Goal: Communication & Community: Participate in discussion

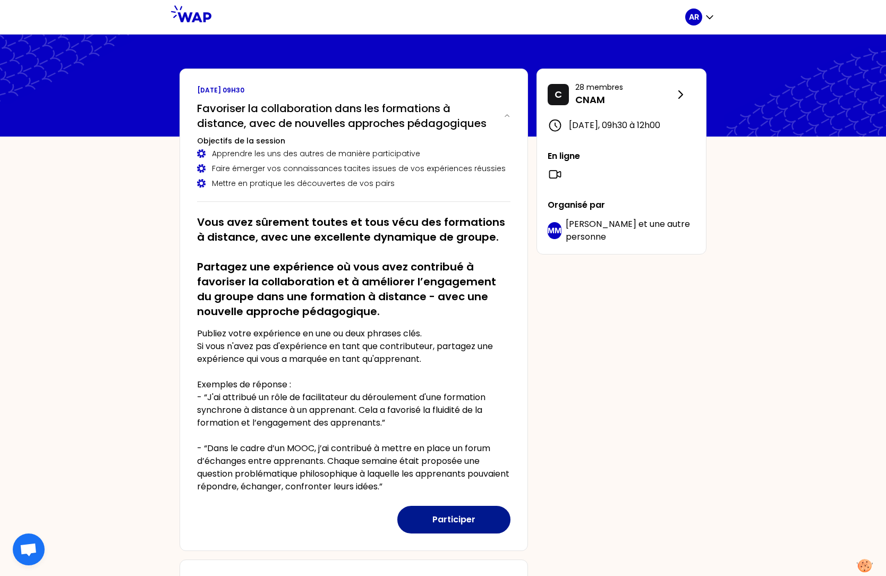
click at [466, 439] on button "Participer" at bounding box center [453, 520] width 113 height 28
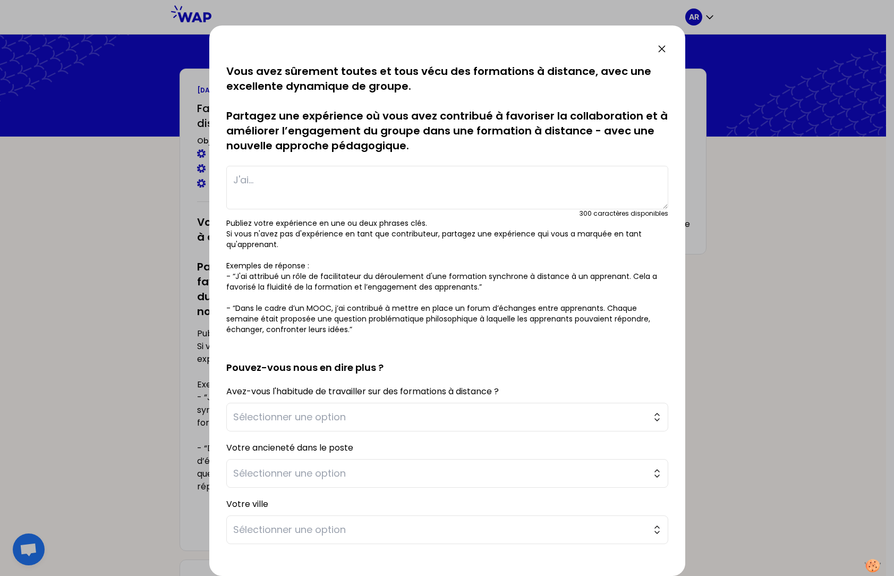
click at [260, 187] on textarea at bounding box center [447, 188] width 442 height 44
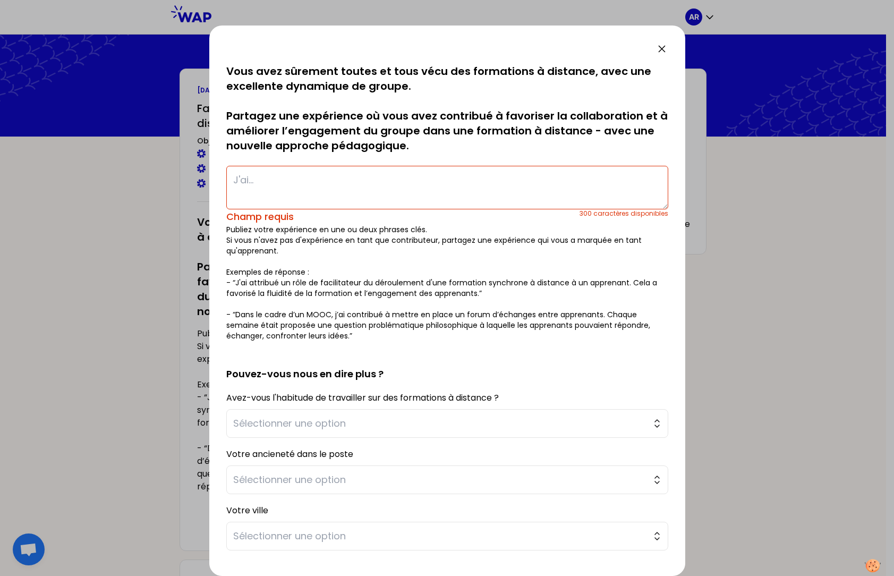
click at [284, 190] on textarea at bounding box center [447, 188] width 442 height 44
click at [287, 195] on textarea at bounding box center [447, 188] width 442 height 44
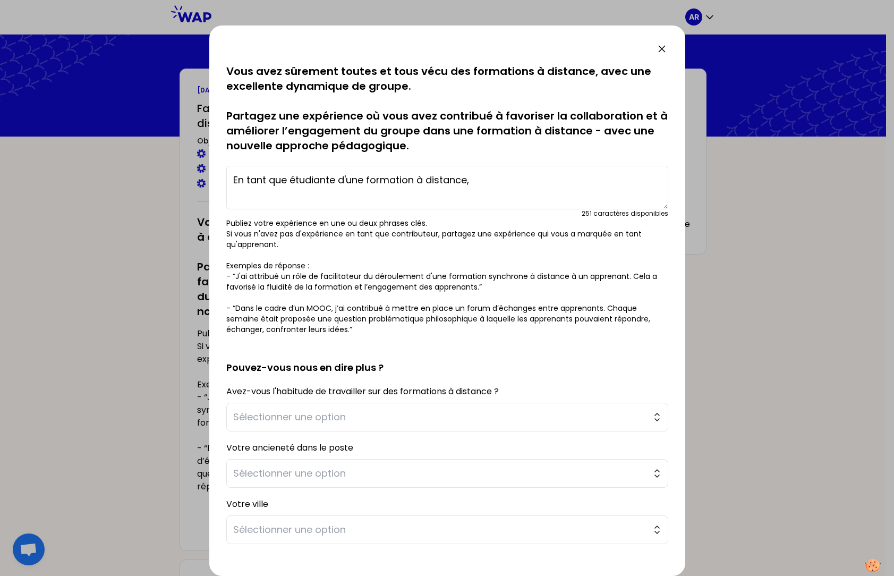
click at [499, 194] on textarea "En tant que étudiante d'une formation à distance," at bounding box center [447, 188] width 442 height 44
click at [617, 178] on textarea "En tant que étudiante d'une formation à distance on devait faire de travaux e" at bounding box center [447, 188] width 442 height 44
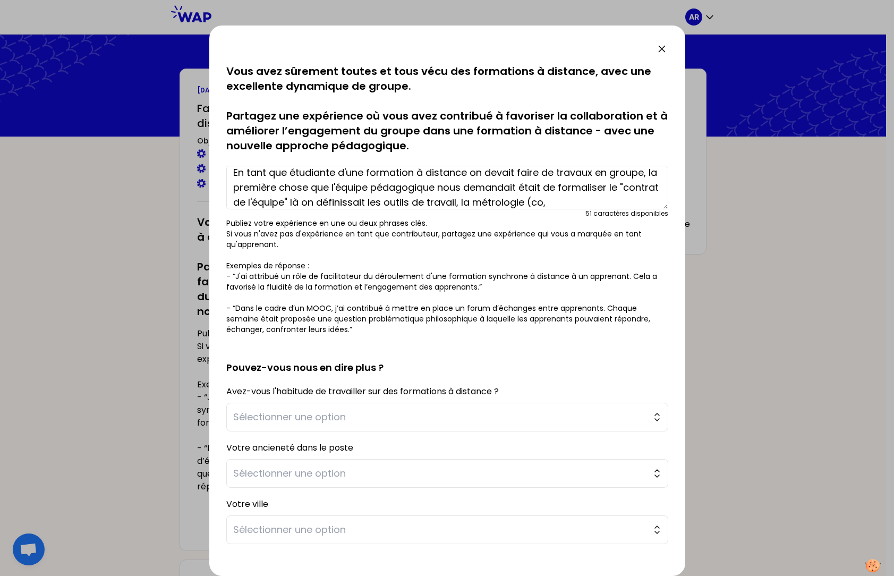
scroll to position [22, 0]
click at [403, 197] on textarea "En tant que étudiante d'une formation à distance on devait faire de travaux en …" at bounding box center [447, 188] width 442 height 44
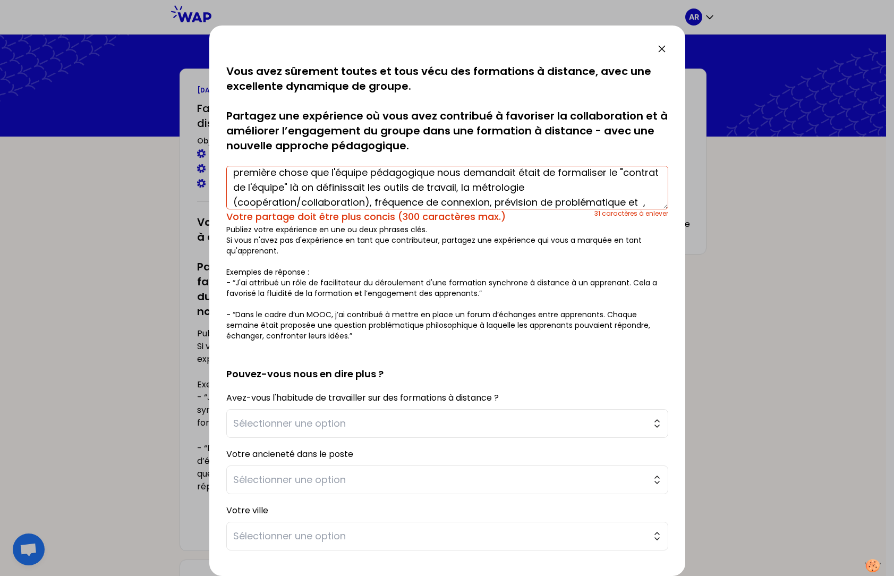
click at [637, 204] on textarea "En tant que étudiante d'une formation à distance on devait faire de travaux en …" at bounding box center [447, 188] width 442 height 44
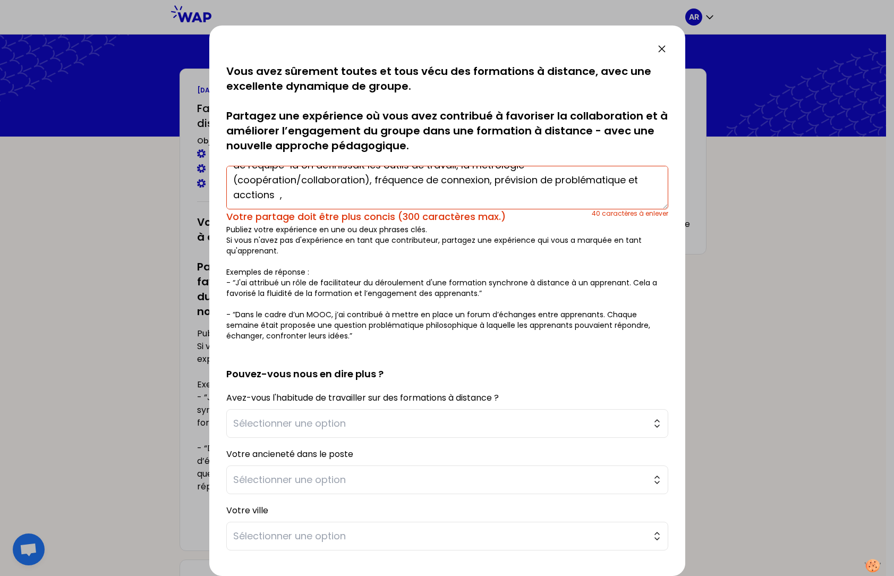
scroll to position [0, 0]
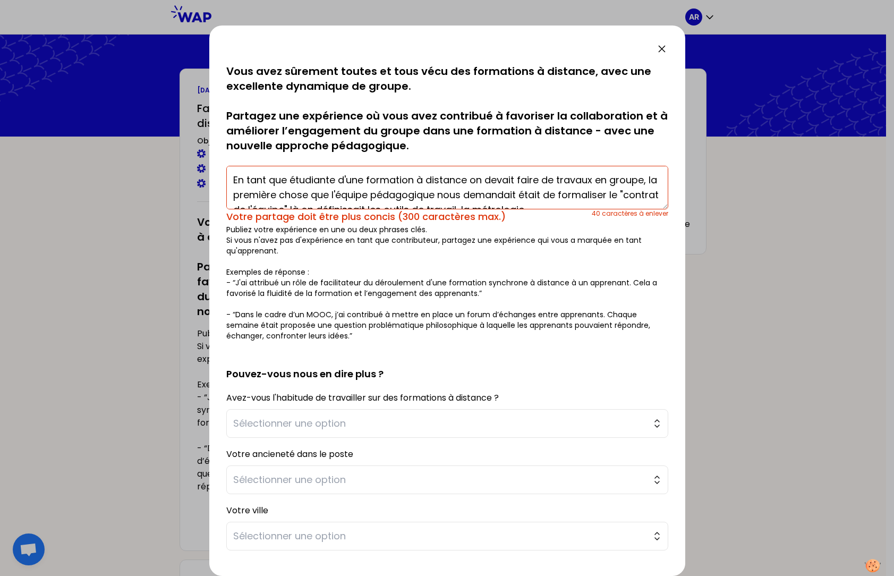
click at [465, 191] on textarea "En tant que étudiante d'une formation à distance on devait faire de travaux en …" at bounding box center [447, 188] width 442 height 44
drag, startPoint x: 489, startPoint y: 194, endPoint x: 375, endPoint y: 194, distance: 113.7
click at [375, 194] on textarea "En tant que étudiante d'une formation à distance on devait faire de travaux en …" at bounding box center [447, 188] width 442 height 44
click at [471, 192] on textarea "En tant que étudiante d'une formation à distance on devait faire de travaux en …" at bounding box center [447, 188] width 442 height 44
drag, startPoint x: 610, startPoint y: 174, endPoint x: 621, endPoint y: 174, distance: 11.2
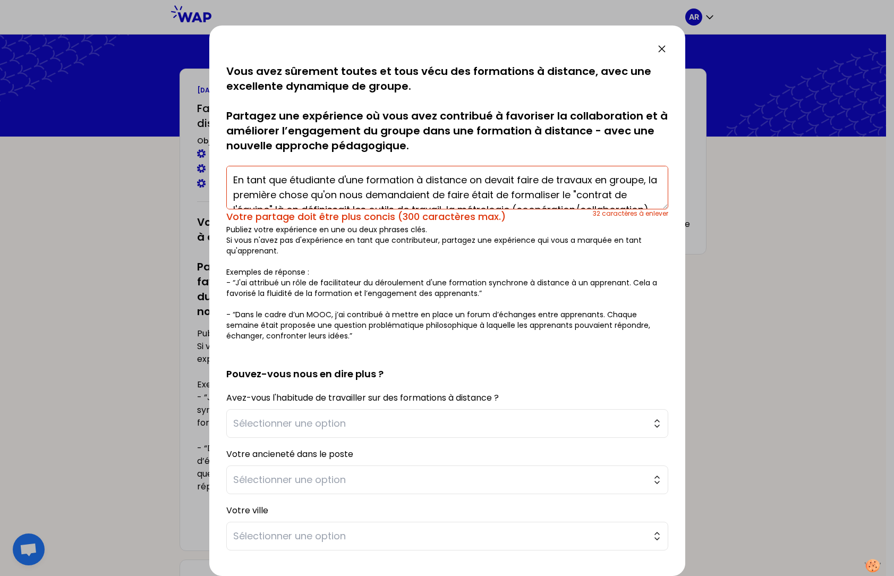
click at [621, 174] on textarea "En tant que étudiante d'une formation à distance on devait faire de travaux en …" at bounding box center [447, 188] width 442 height 44
click at [620, 189] on textarea "En tant que étudiante d'une formation à distance on devait faire de travaux en …" at bounding box center [447, 188] width 442 height 44
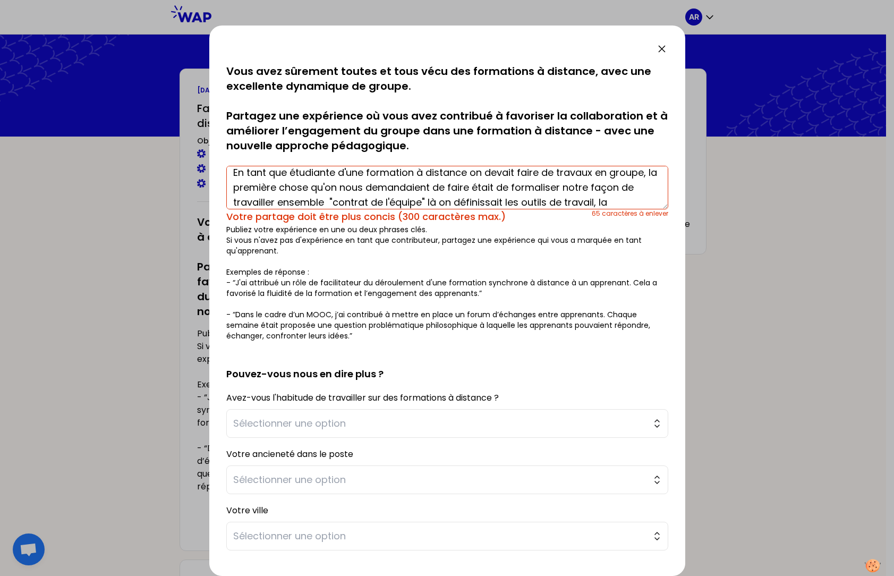
click at [471, 202] on textarea "En tant que étudiante d'une formation à distance on devait faire de travaux en …" at bounding box center [447, 188] width 442 height 44
click at [603, 197] on textarea "En tant que étudiante d'une formation à distance on devait faire de travaux en …" at bounding box center [447, 188] width 442 height 44
click at [530, 200] on textarea "En tant que étudiante d'une formation à distance on devait faire de travaux en …" at bounding box center [447, 188] width 442 height 44
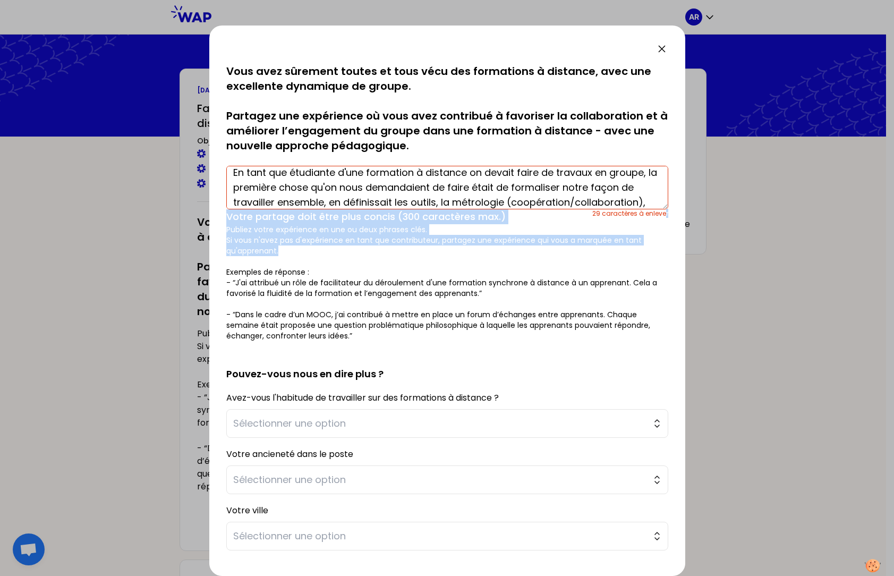
drag, startPoint x: 657, startPoint y: 209, endPoint x: 655, endPoint y: 248, distance: 38.8
click at [655, 248] on div "sauvegardé Vous avez sûrement toutes et tous vécu des formations à distance, av…" at bounding box center [447, 202] width 442 height 277
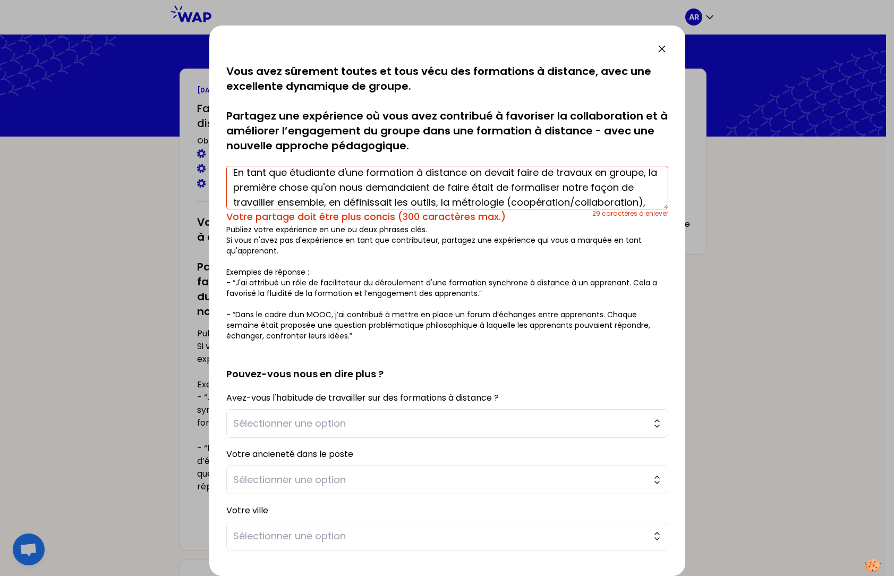
drag, startPoint x: 655, startPoint y: 248, endPoint x: 612, endPoint y: 198, distance: 66.3
click at [612, 198] on textarea "En tant que étudiante d'une formation à distance on devait faire de travaux en …" at bounding box center [447, 188] width 442 height 44
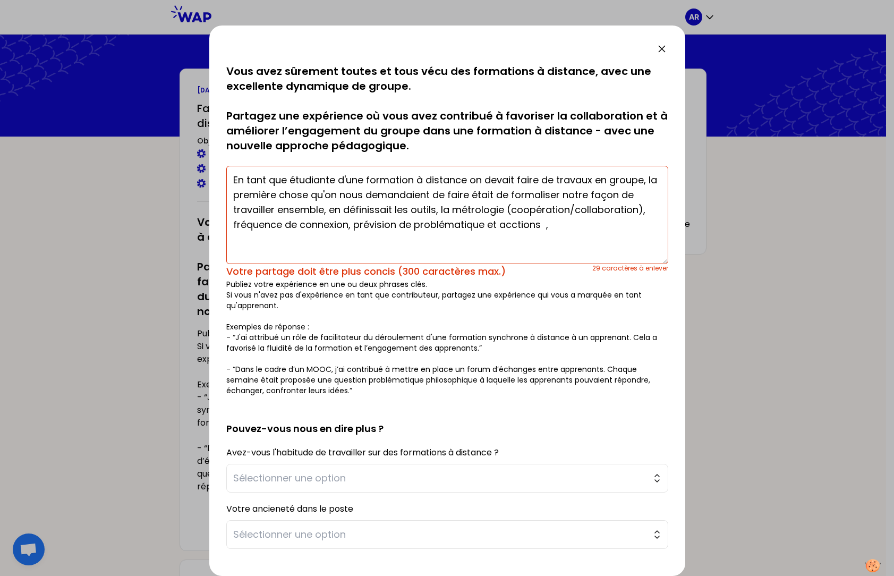
scroll to position [0, 0]
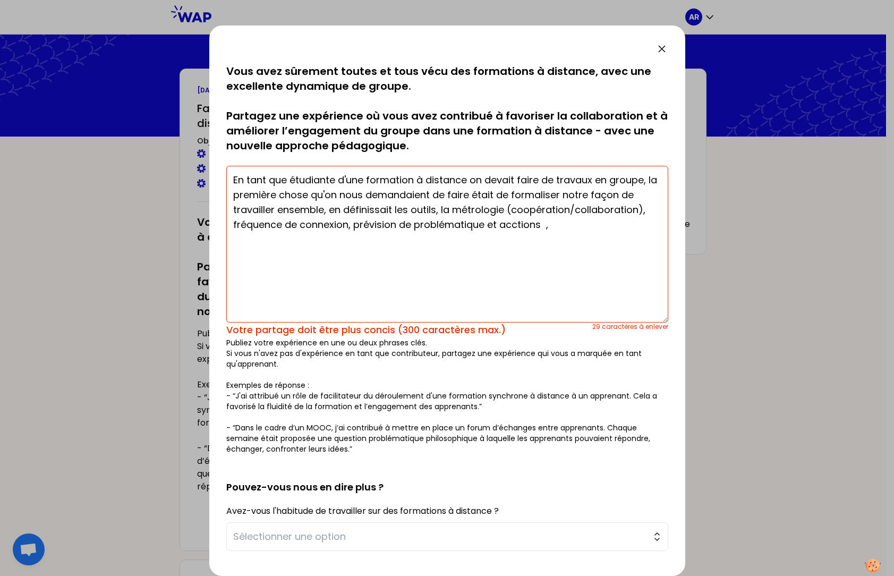
drag, startPoint x: 657, startPoint y: 207, endPoint x: 650, endPoint y: 320, distance: 113.3
click at [650, 320] on textarea "En tant que étudiante d'une formation à distance on devait faire de travaux en …" at bounding box center [447, 244] width 442 height 157
click at [538, 223] on textarea "En tant que étudiante d'une formation à distance on devait faire de travaux en …" at bounding box center [447, 244] width 442 height 157
click at [543, 225] on textarea "En tant que étudiante d'une formation à distance on devait faire de travaux en …" at bounding box center [447, 244] width 442 height 157
click at [570, 208] on textarea "En tant que étudiante d'une formation à distance on devait faire de travaux en …" at bounding box center [447, 244] width 442 height 157
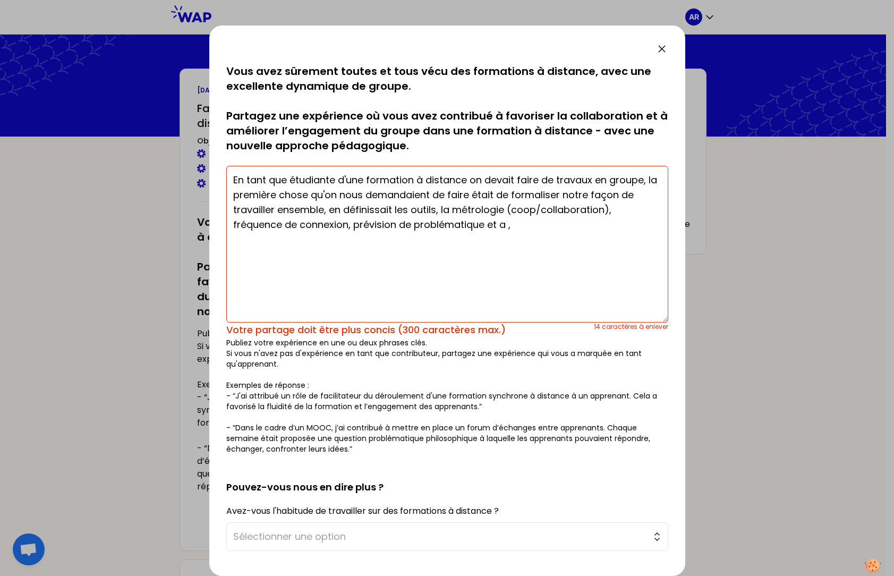
click at [603, 210] on textarea "En tant que étudiante d'une formation à distance on devait faire de travaux en …" at bounding box center [447, 244] width 442 height 157
click at [441, 225] on textarea "En tant que étudiante d'une formation à distance on devait faire de travaux en …" at bounding box center [447, 244] width 442 height 157
click at [331, 223] on textarea "En tant que étudiante d'une formation à distance on devait faire de travaux en …" at bounding box center [447, 244] width 442 height 157
drag, startPoint x: 336, startPoint y: 223, endPoint x: 416, endPoint y: 223, distance: 80.2
click at [416, 223] on textarea "En tant que étudiante d'une formation à distance on devait faire de travaux en …" at bounding box center [447, 244] width 442 height 157
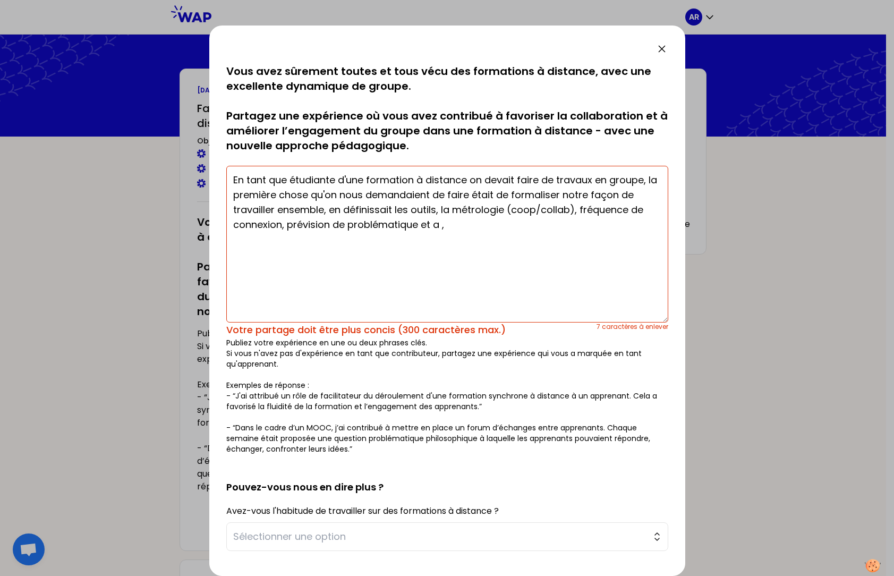
click at [329, 224] on textarea "En tant que étudiante d'une formation à distance on devait faire de travaux en …" at bounding box center [447, 244] width 442 height 157
click at [343, 226] on textarea "En tant que étudiante d'une formation à distance on devait faire de travaux en …" at bounding box center [447, 244] width 442 height 157
click at [318, 225] on textarea "En tant que étudiante d'une formation à distance on devait faire de travaux en …" at bounding box center [447, 244] width 442 height 157
click at [372, 226] on textarea "En tant que étudiante d'une formation à distance on devait faire de travaux en …" at bounding box center [447, 244] width 442 height 157
drag, startPoint x: 372, startPoint y: 226, endPoint x: 351, endPoint y: 237, distance: 24.2
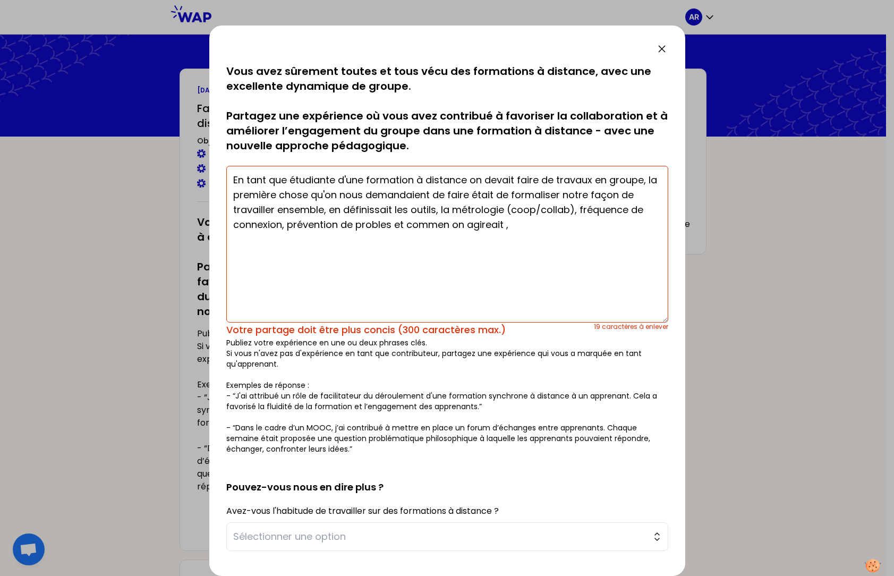
click at [351, 237] on textarea "En tant que étudiante d'une formation à distance on devait faire de travaux en …" at bounding box center [447, 244] width 442 height 157
click at [380, 226] on textarea "En tant que étudiante d'une formation à distance on devait faire de travaux en …" at bounding box center [447, 244] width 442 height 157
click at [387, 226] on textarea "En tant que étudiante d'une formation à distance on devait faire de travaux en …" at bounding box center [447, 244] width 442 height 157
click at [472, 224] on textarea "En tant que étudiante d'une formation à distance on devait faire de travaux en …" at bounding box center [447, 244] width 442 height 157
click at [470, 224] on textarea "En tant que étudiante d'une formation à distance on devait faire de travaux en …" at bounding box center [447, 244] width 442 height 157
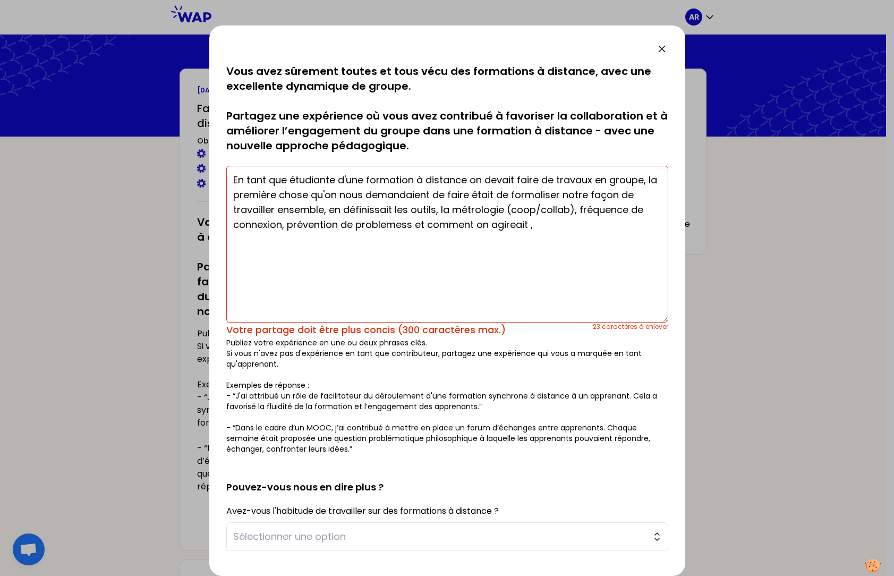
click at [388, 228] on textarea "En tant que étudiante d'une formation à distance on devait faire de travaux en …" at bounding box center [447, 244] width 442 height 157
click at [514, 219] on textarea "En tant que étudiante d'une formation à distance on devait faire de travaux en …" at bounding box center [447, 244] width 442 height 157
drag, startPoint x: 421, startPoint y: 224, endPoint x: 487, endPoint y: 223, distance: 65.3
click at [487, 223] on textarea "En tant que étudiante d'une formation à distance on devait faire de travaux en …" at bounding box center [447, 244] width 442 height 157
click at [512, 206] on textarea "En tant que étudiante d'une formation à distance on devait faire de travaux en …" at bounding box center [447, 244] width 442 height 157
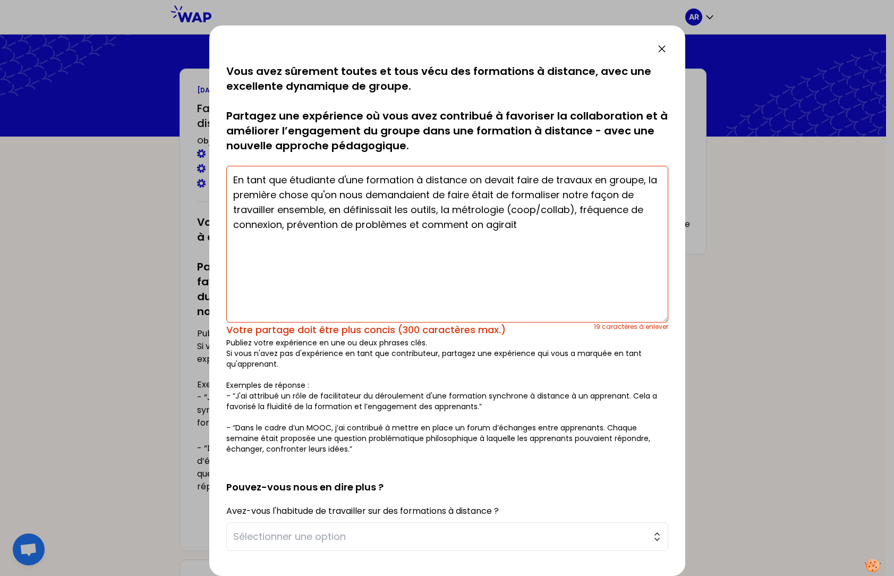
click at [574, 207] on textarea "En tant que étudiante d'une formation à distance on devait faire de travaux en …" at bounding box center [447, 244] width 442 height 157
click at [466, 224] on textarea "En tant que étudiante d'une formation à distance on devait faire de travaux en …" at bounding box center [447, 244] width 442 height 157
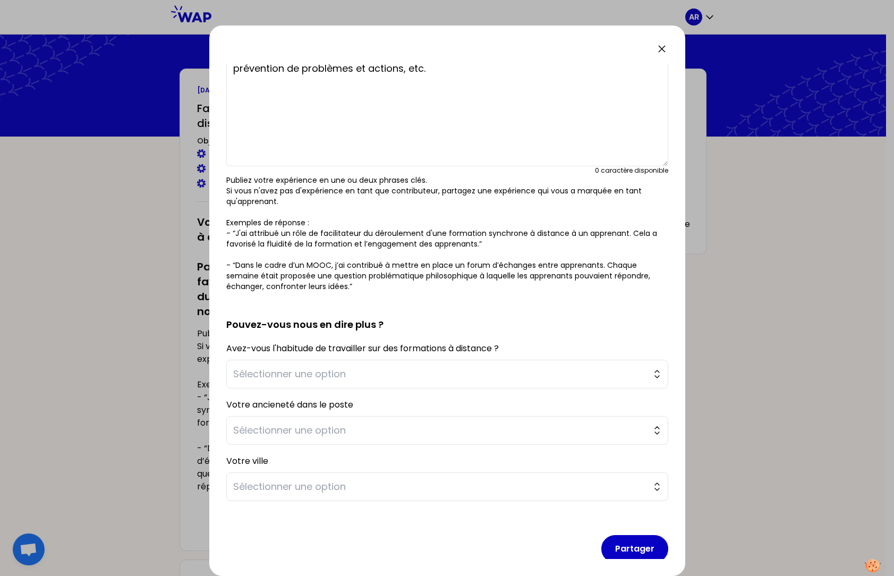
scroll to position [168, 0]
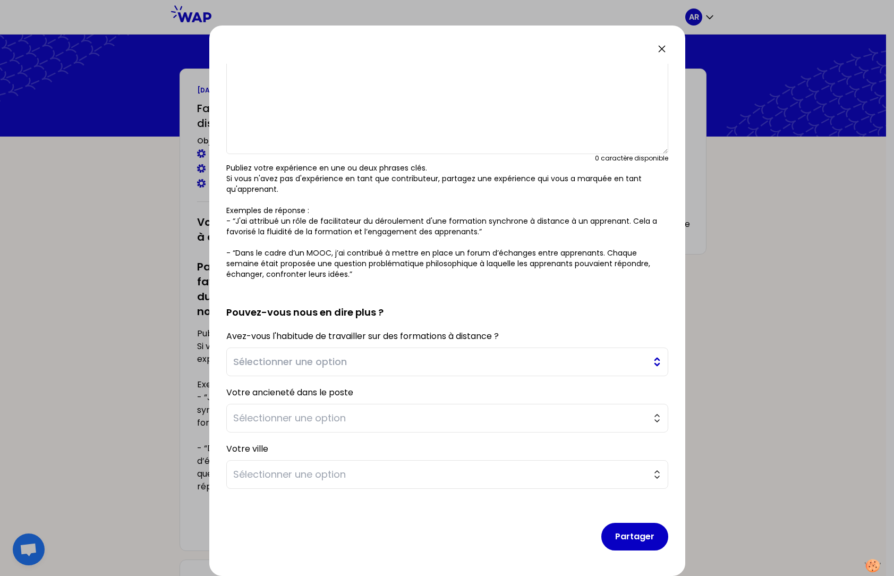
type textarea "En tant que étudiante d'une formation à distance on devait faire de travaux en …"
click at [366, 361] on span "Sélectionner une option" at bounding box center [439, 361] width 413 height 15
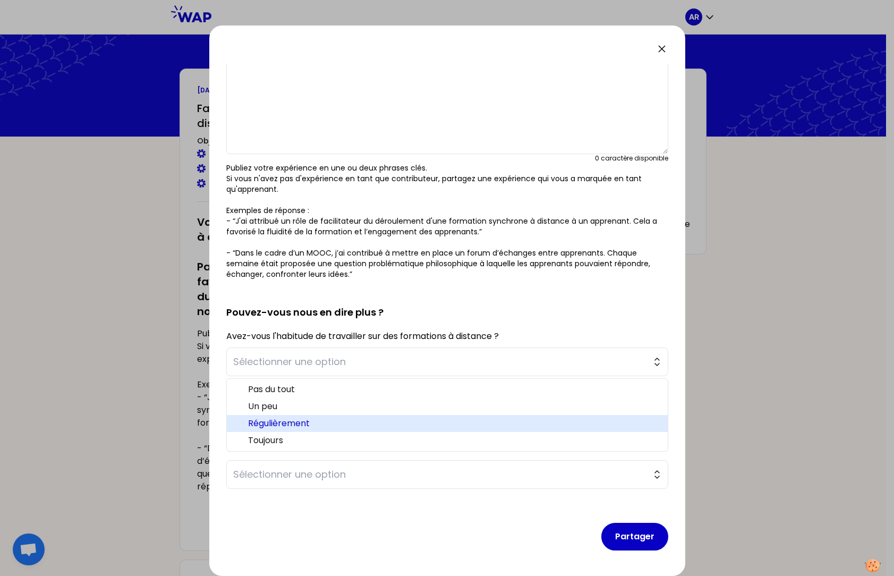
click at [298, 424] on span "Régulièrement" at bounding box center [453, 423] width 411 height 13
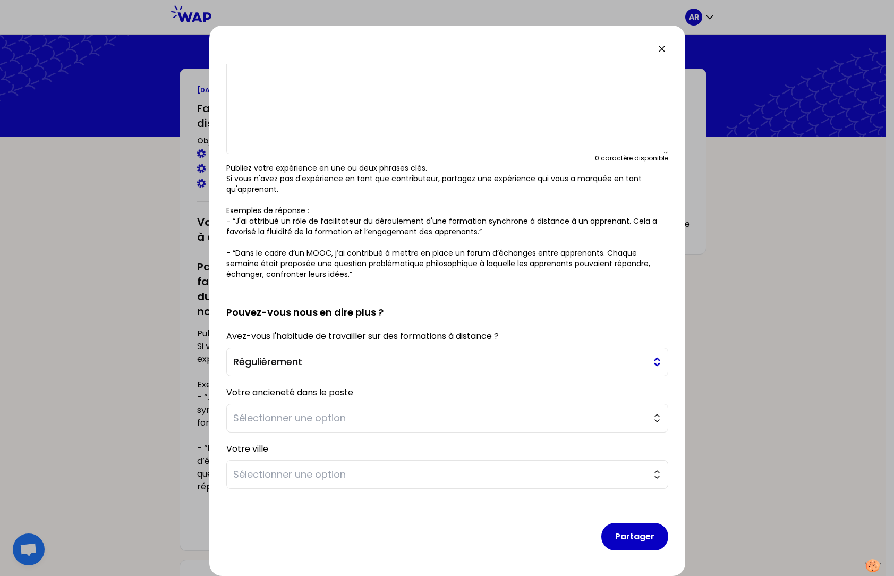
click at [300, 359] on span "Régulièrement" at bounding box center [439, 361] width 413 height 15
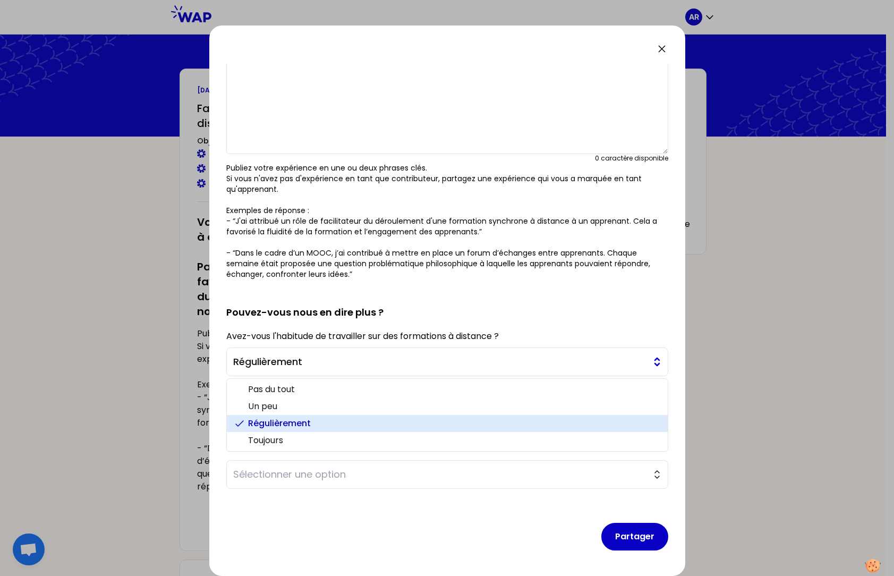
click at [295, 361] on span "Régulièrement" at bounding box center [439, 361] width 413 height 15
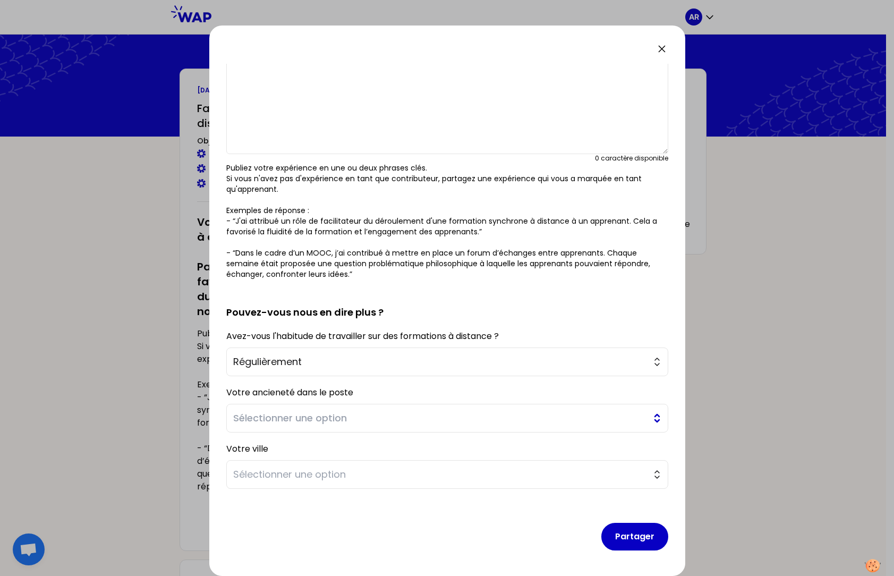
click at [278, 419] on span "Sélectionner une option" at bounding box center [439, 418] width 413 height 15
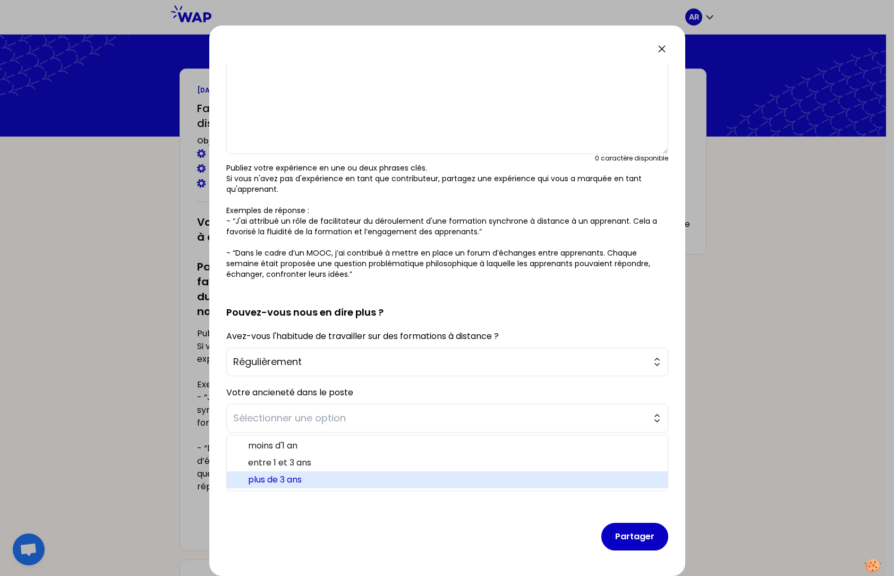
click at [300, 439] on span "plus de 3 ans" at bounding box center [453, 479] width 411 height 13
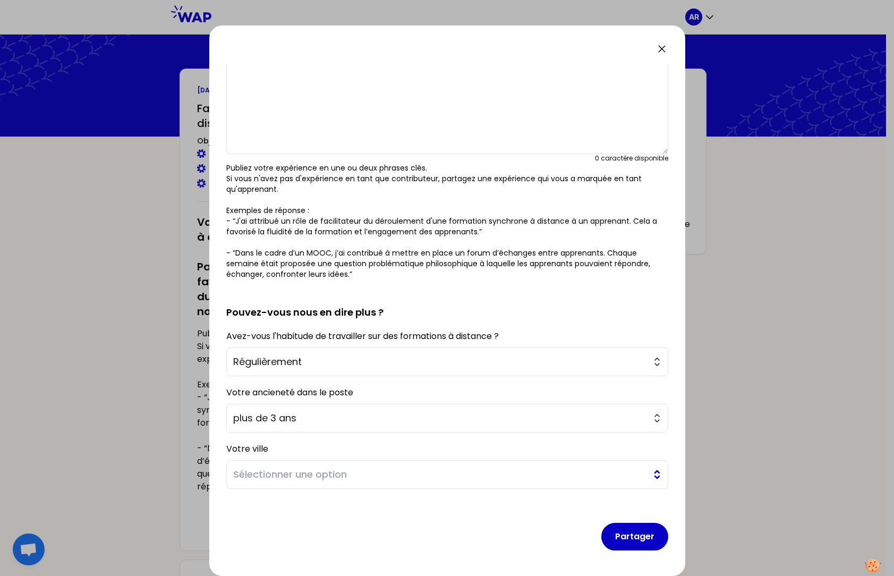
click at [268, 439] on span "Sélectionner une option" at bounding box center [439, 474] width 413 height 15
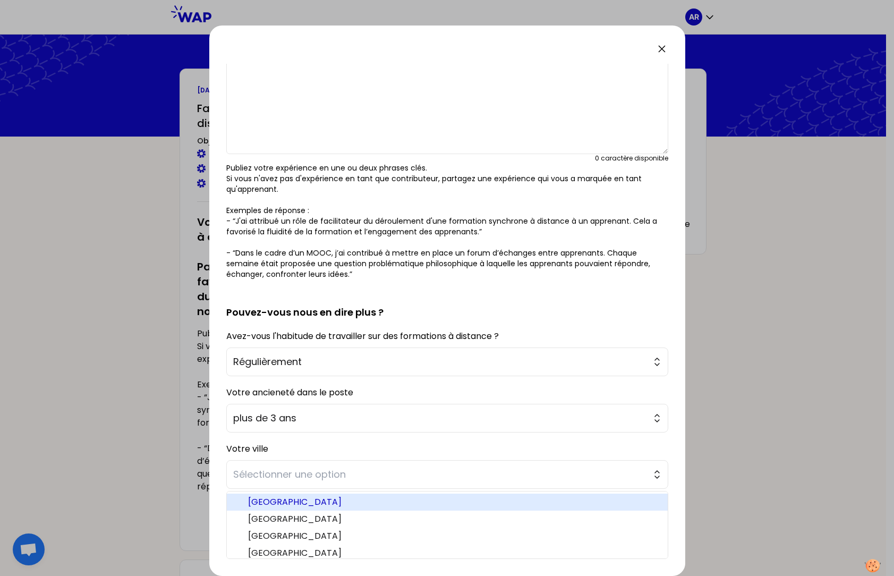
scroll to position [139, 0]
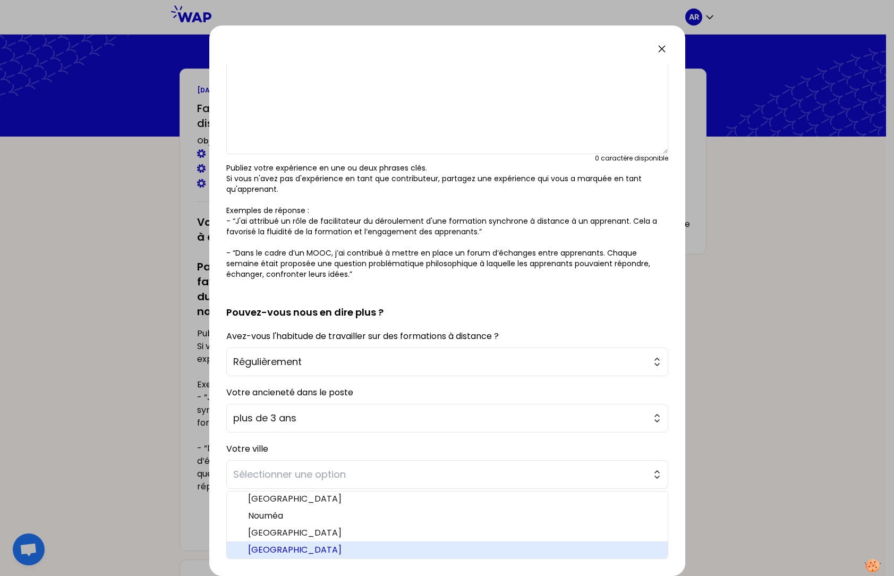
click at [259, 439] on span "[GEOGRAPHIC_DATA]" at bounding box center [453, 549] width 411 height 13
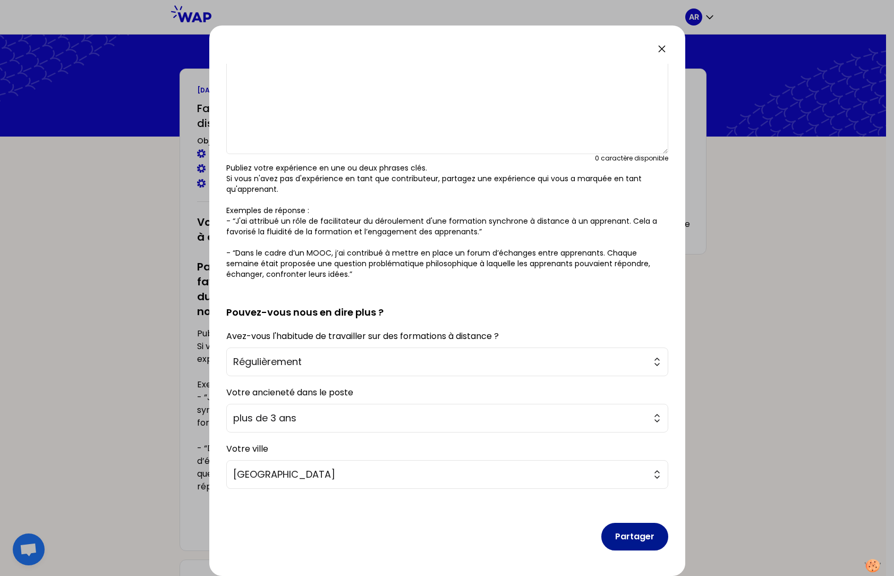
click at [631, 439] on button "Partager" at bounding box center [634, 537] width 67 height 28
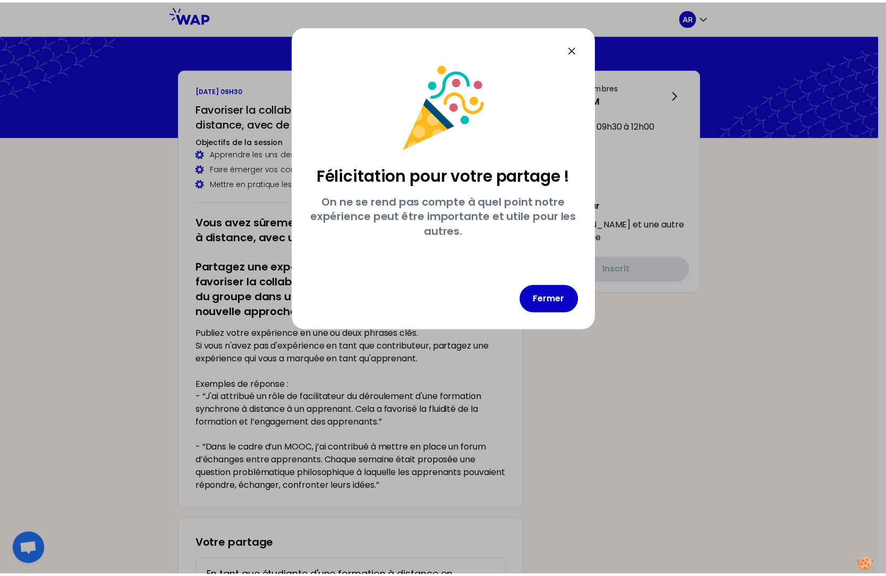
scroll to position [0, 0]
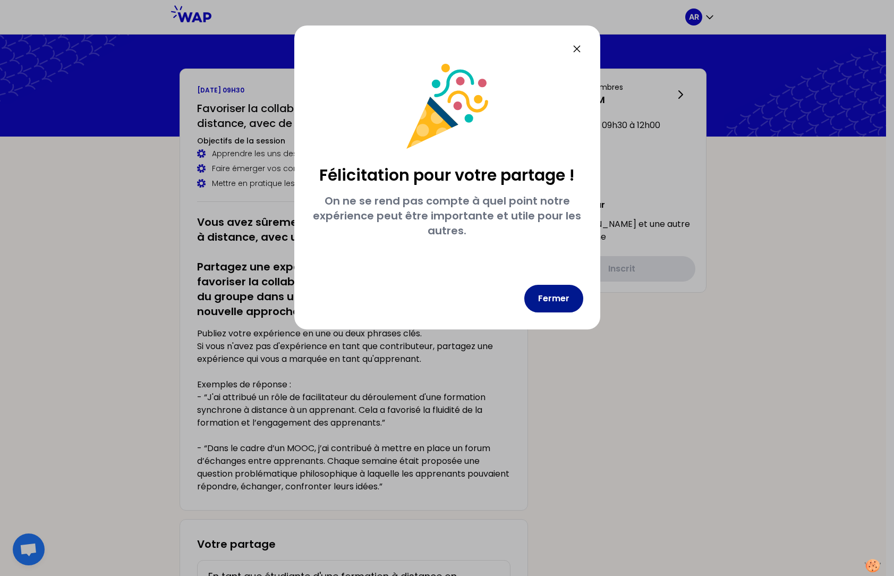
click at [561, 297] on button "Fermer" at bounding box center [553, 299] width 59 height 28
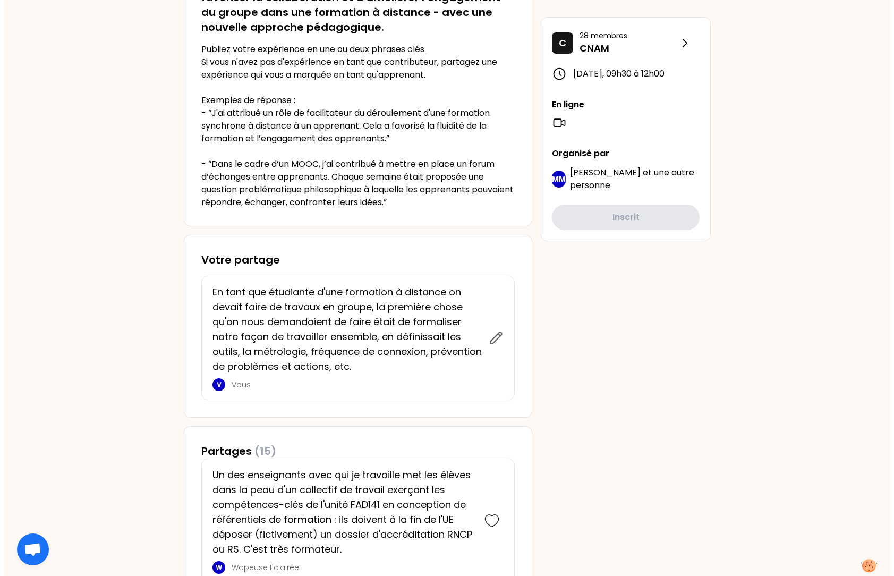
scroll to position [292, 0]
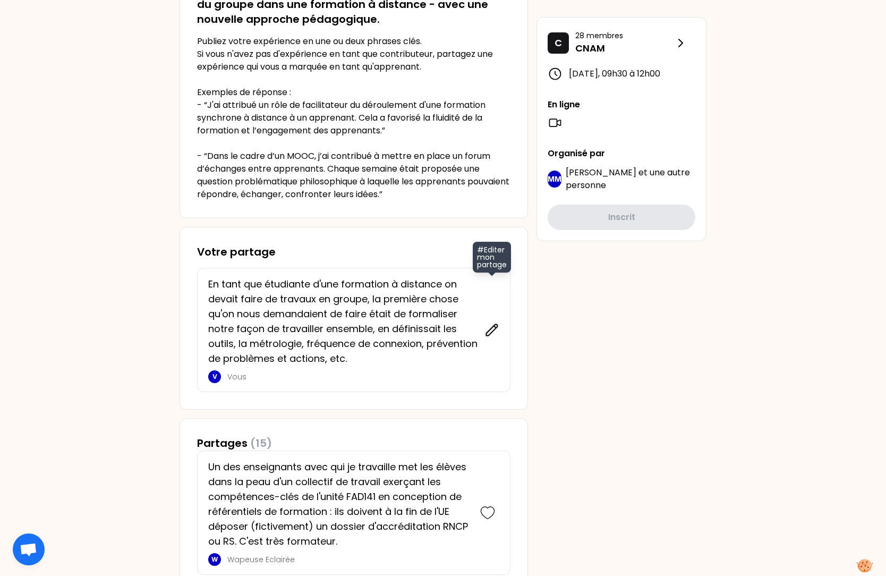
click at [492, 331] on icon at bounding box center [492, 329] width 11 height 11
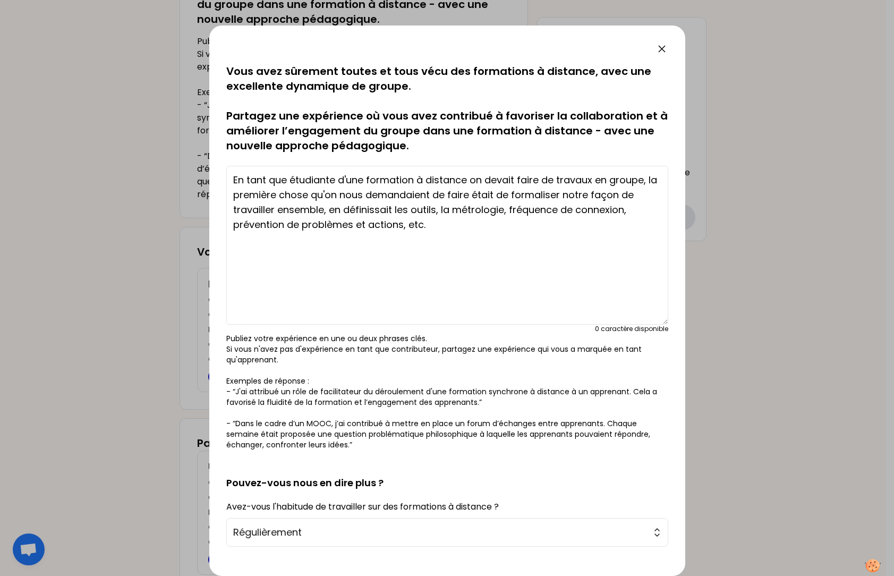
drag, startPoint x: 656, startPoint y: 207, endPoint x: 640, endPoint y: 295, distance: 89.7
click at [644, 320] on textarea "En tant que étudiante d'une formation à distance on devait faire de travaux en …" at bounding box center [447, 245] width 442 height 159
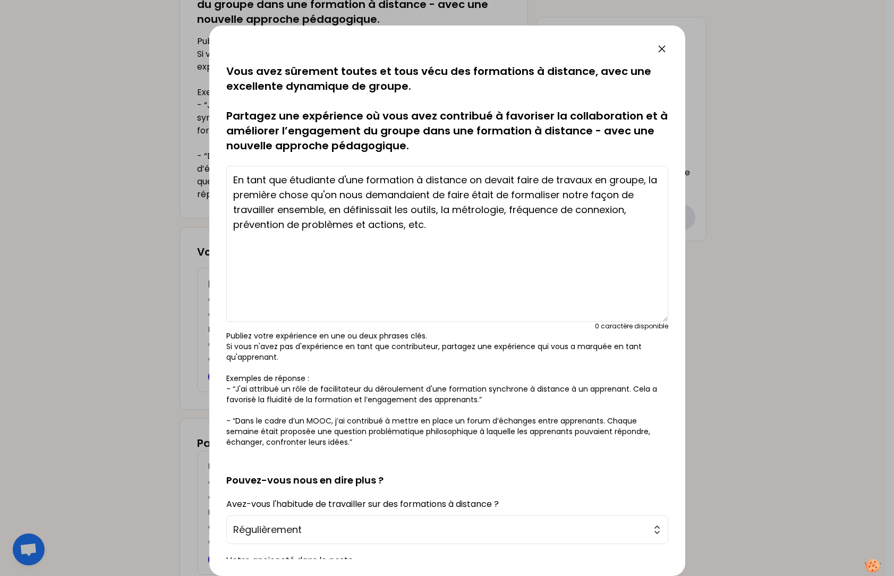
click at [435, 192] on textarea "En tant que étudiante d'une formation à distance on devait faire de travaux en …" at bounding box center [447, 244] width 442 height 156
click at [437, 194] on textarea "En tant que étudiante d'une formation à distance on devait faire de travaux en …" at bounding box center [447, 244] width 442 height 156
type textarea "En tant que étudiante d'une formation à distance on devait faire de travaux en …"
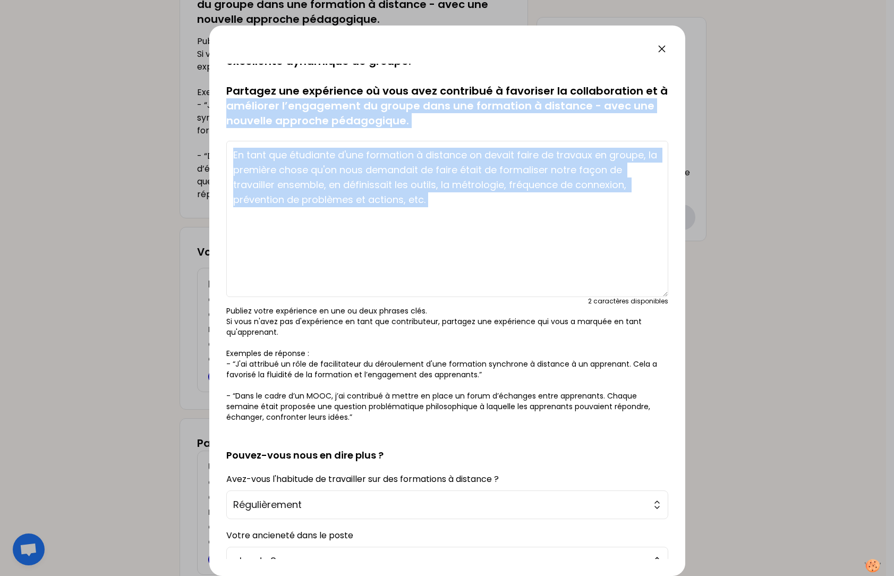
scroll to position [168, 0]
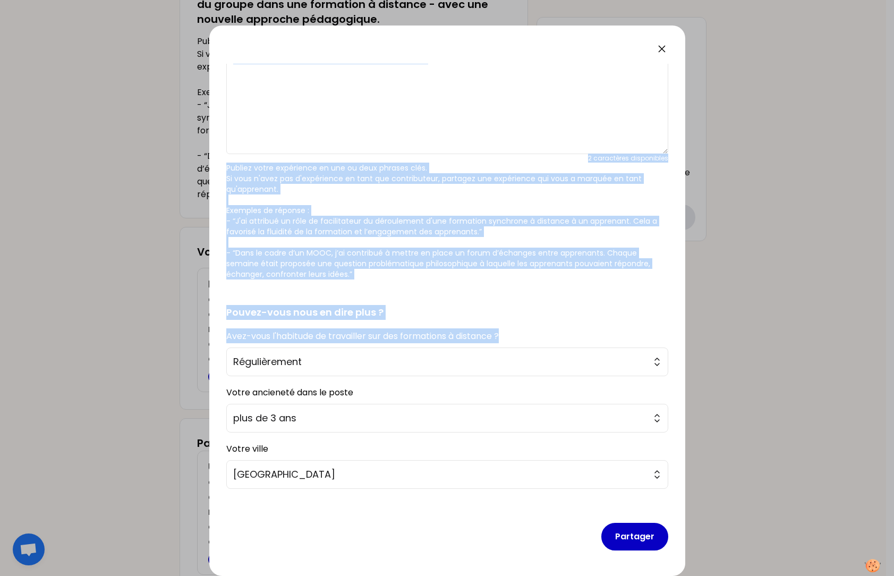
drag, startPoint x: 668, startPoint y: 119, endPoint x: 656, endPoint y: 326, distance: 206.9
click at [656, 326] on div "sauvegardé Vous avez sûrement toutes et tous vécu des formations à distance, av…" at bounding box center [447, 311] width 442 height 495
click at [638, 439] on button "Partager" at bounding box center [634, 537] width 67 height 28
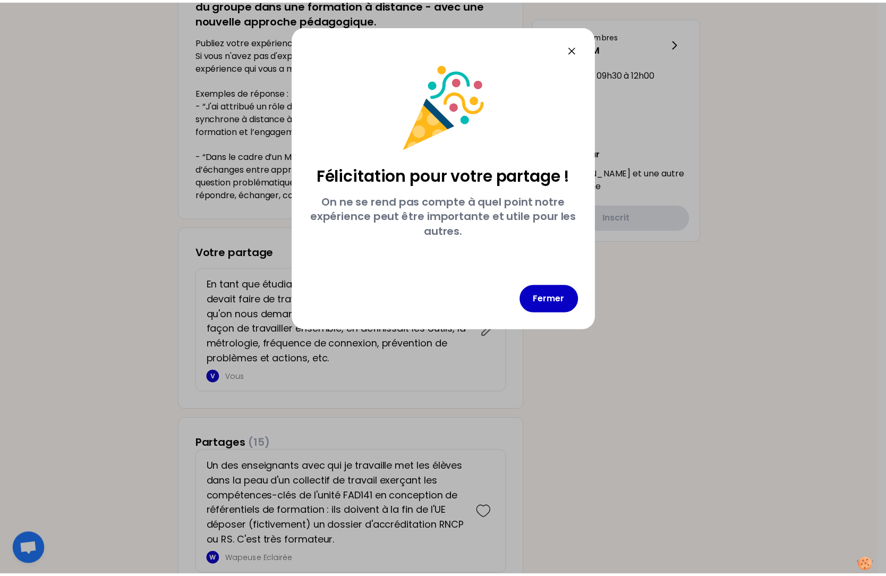
scroll to position [0, 0]
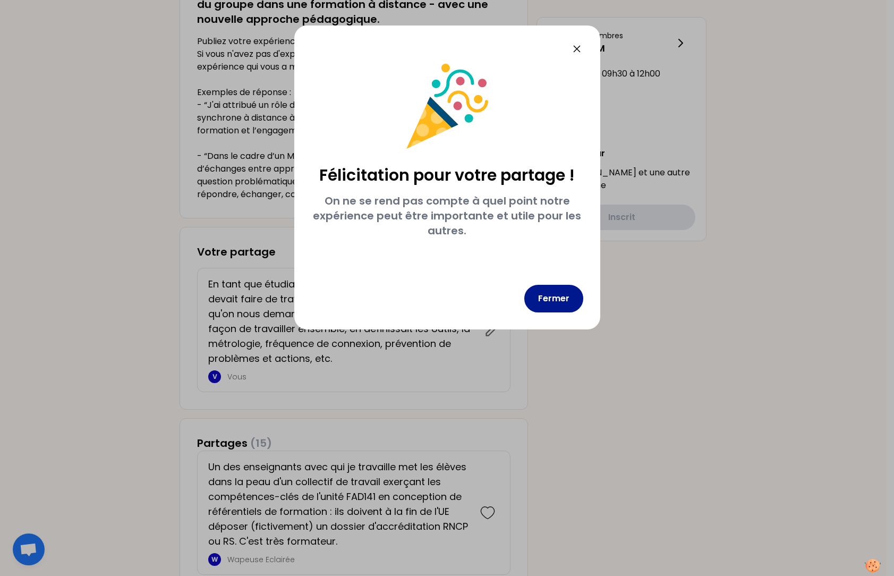
click at [571, 294] on button "Fermer" at bounding box center [553, 299] width 59 height 28
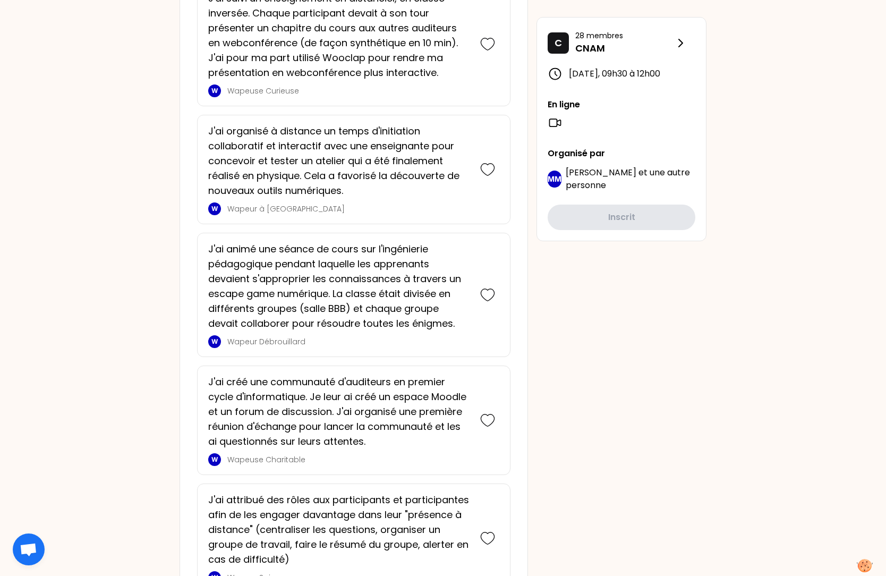
scroll to position [1952, 0]
